Goal: Task Accomplishment & Management: Use online tool/utility

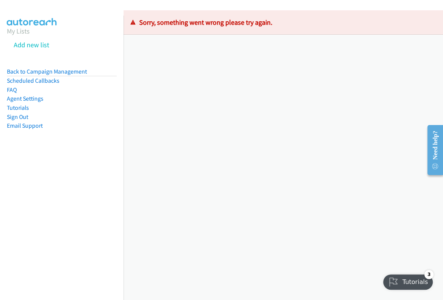
click at [4, 47] on aside "My Lists Add new list Back to Campaign Management Scheduled Callbacks FAQ Agent…" at bounding box center [62, 90] width 124 height 149
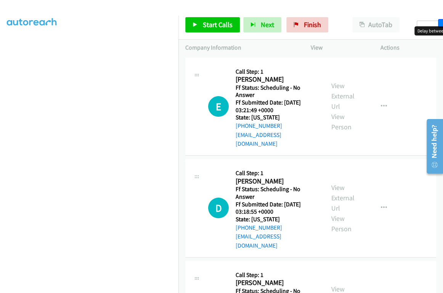
drag, startPoint x: 422, startPoint y: 23, endPoint x: 439, endPoint y: 26, distance: 17.4
click at [439, 26] on div at bounding box center [434, 24] width 35 height 6
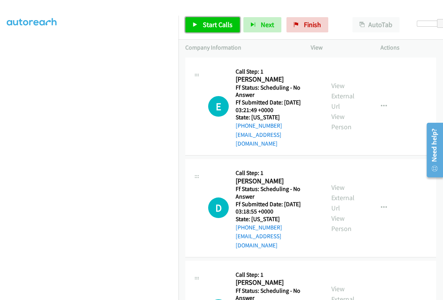
click at [218, 20] on link "Start Calls" at bounding box center [212, 24] width 55 height 15
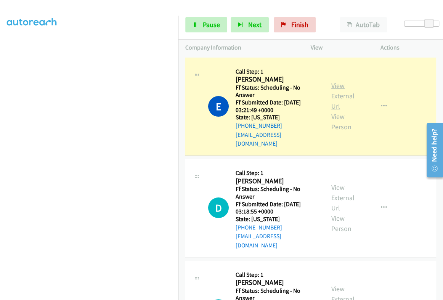
click at [339, 94] on link "View External Url" at bounding box center [342, 95] width 23 height 29
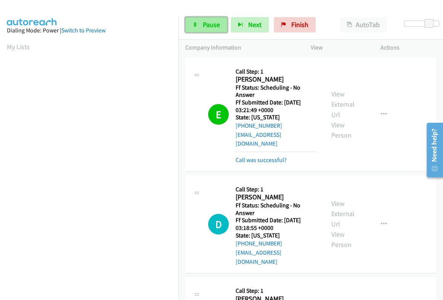
click at [206, 25] on span "Pause" at bounding box center [211, 24] width 17 height 9
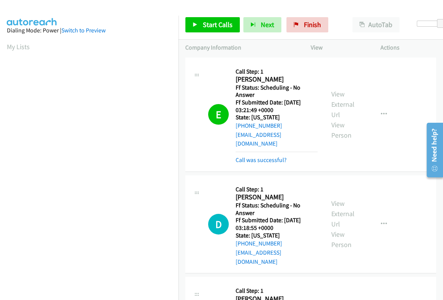
scroll to position [129, 0]
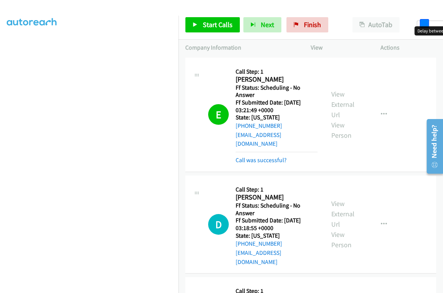
click at [421, 26] on body "Start Calls Pause Next Finish Paused AutoTab AutoTab 6 Company Information Info…" at bounding box center [221, 18] width 443 height 36
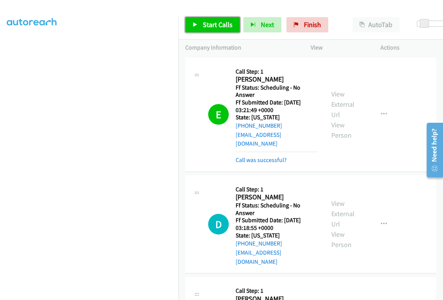
click at [219, 26] on span "Start Calls" at bounding box center [218, 24] width 30 height 9
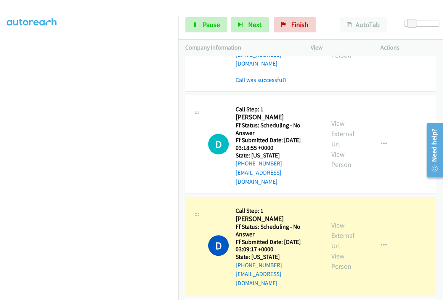
scroll to position [95, 0]
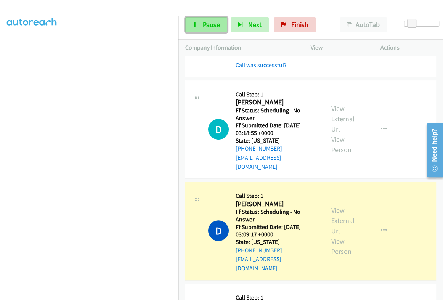
click at [212, 24] on span "Pause" at bounding box center [211, 24] width 17 height 9
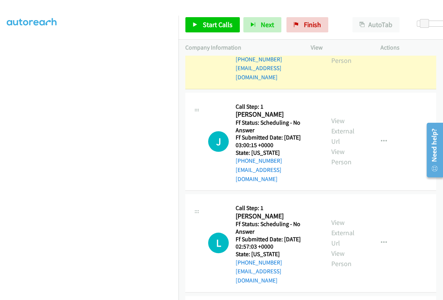
scroll to position [190, 0]
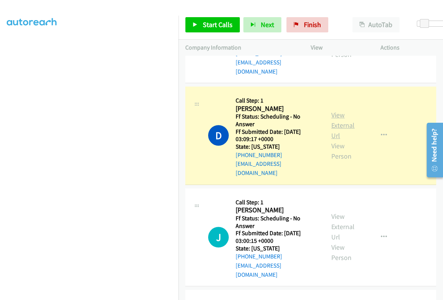
click at [336, 111] on link "View External Url" at bounding box center [342, 125] width 23 height 29
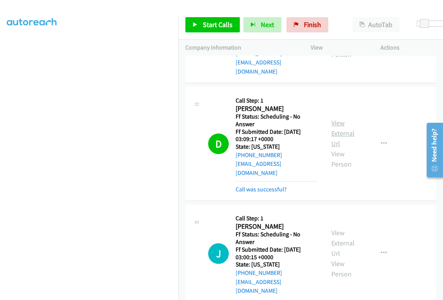
click at [343, 119] on link "View External Url" at bounding box center [342, 133] width 23 height 29
click at [300, 25] on link "Finish" at bounding box center [307, 24] width 42 height 15
